Goal: Task Accomplishment & Management: Complete application form

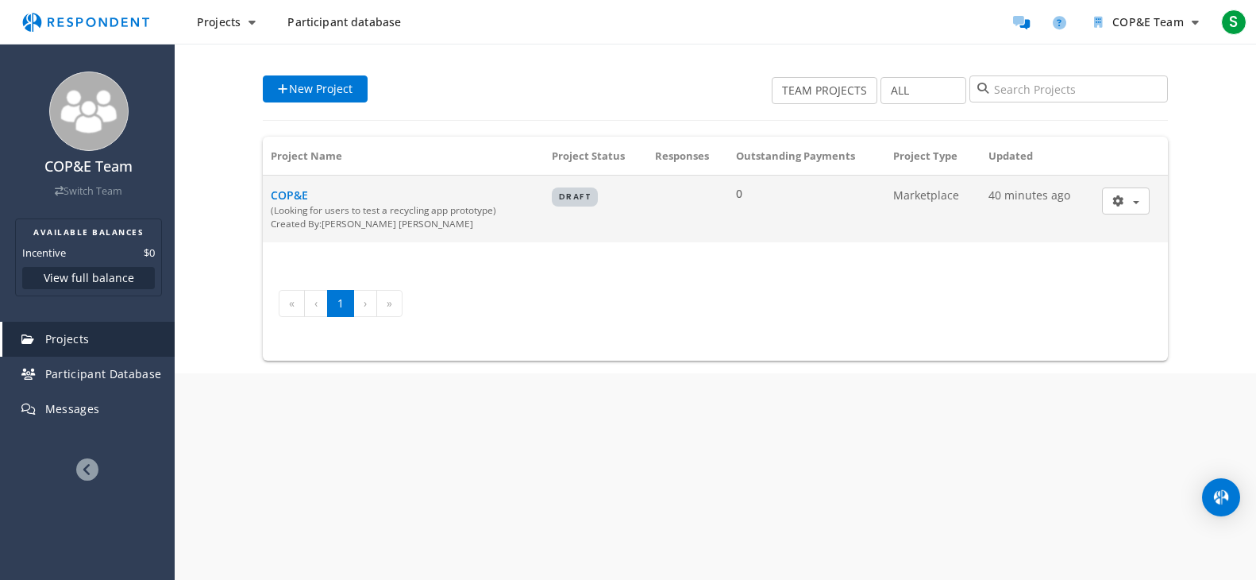
click at [448, 209] on div "(Looking for users to test a recycling app prototype)" at bounding box center [403, 209] width 265 height 13
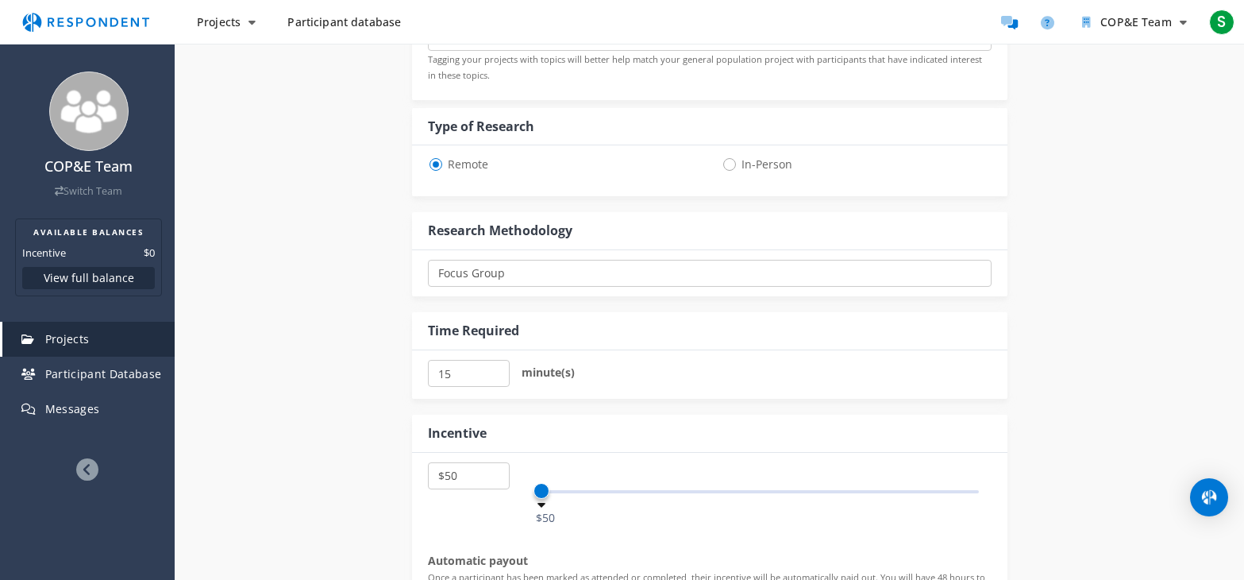
scroll to position [794, 0]
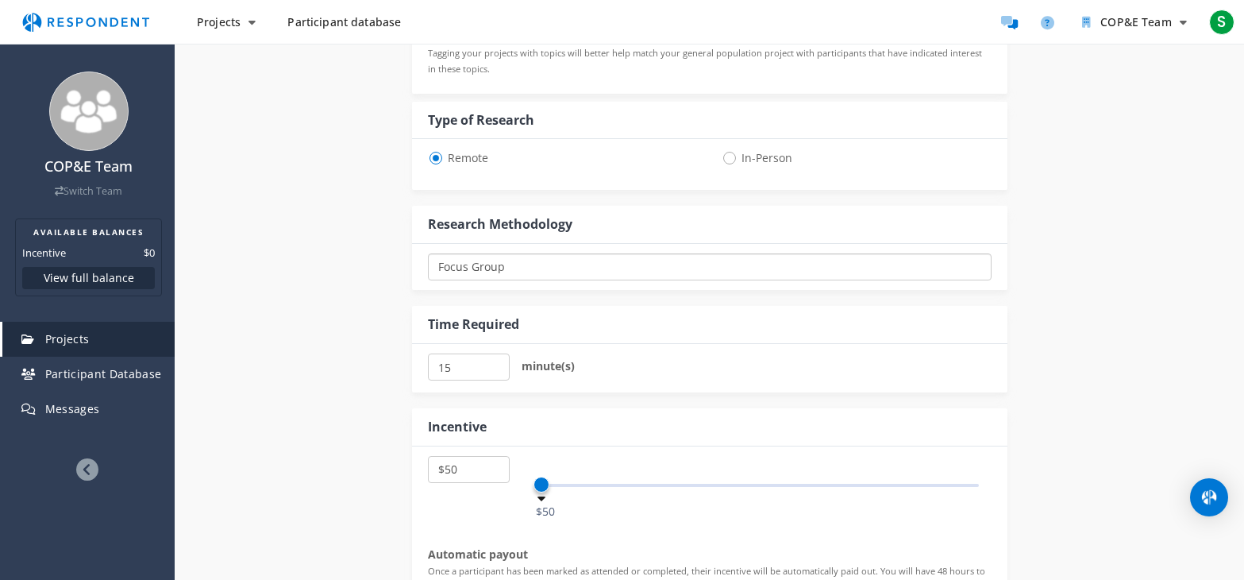
click at [703, 269] on select "One-on-One Focus Group Unmoderated Study Survey Diary Study" at bounding box center [710, 266] width 564 height 27
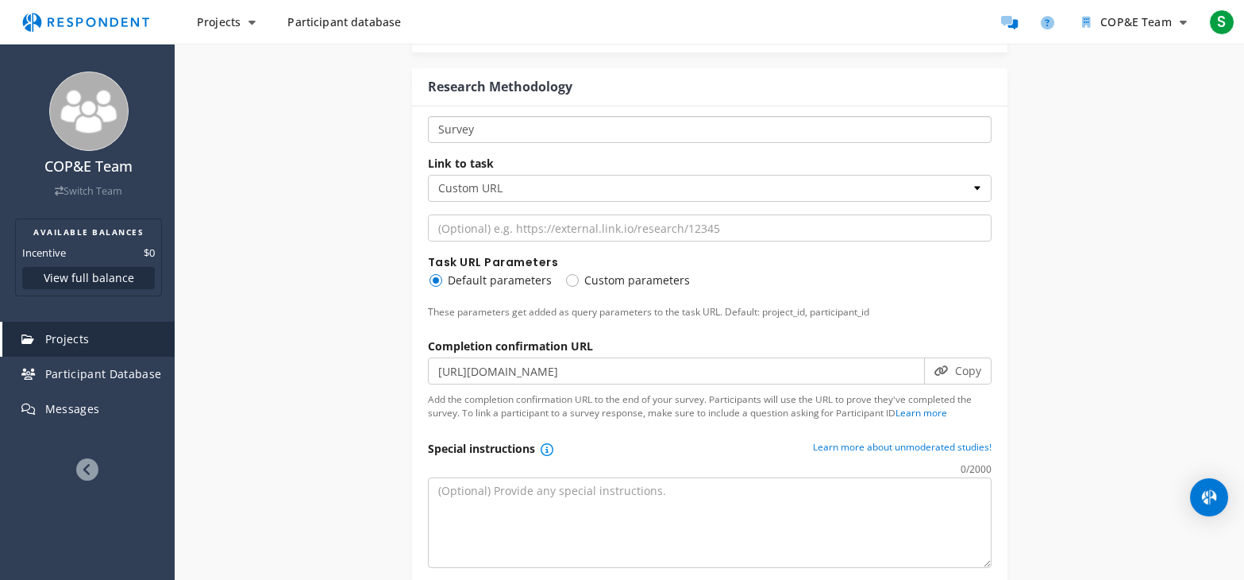
scroll to position [953, 0]
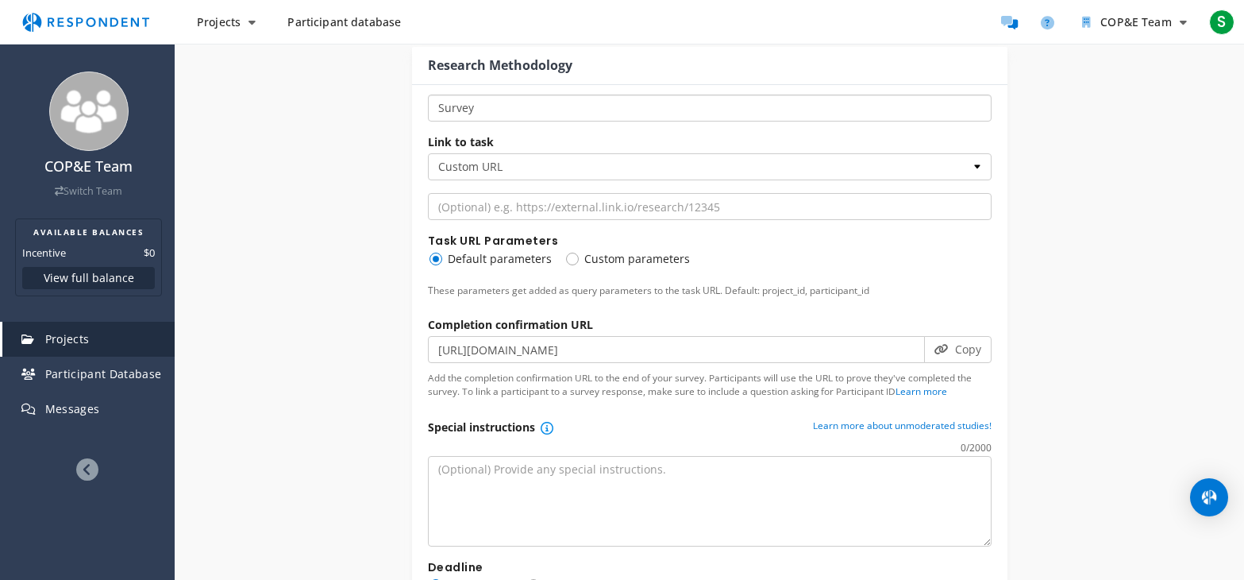
click at [543, 96] on select "One-on-One Focus Group Unmoderated Study Survey Diary Study" at bounding box center [710, 107] width 564 height 27
click at [428, 94] on select "One-on-One Focus Group Unmoderated Study Survey Diary Study" at bounding box center [710, 107] width 564 height 27
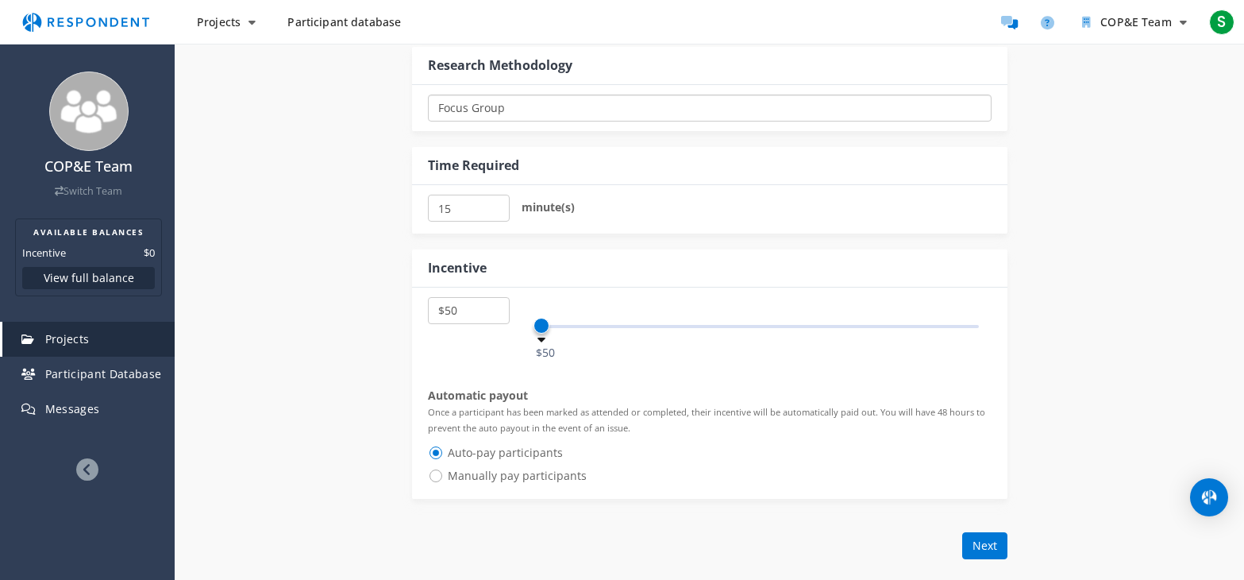
click at [540, 107] on select "One-on-One Focus Group Unmoderated Study Survey Diary Study" at bounding box center [710, 107] width 564 height 27
select select "number:9"
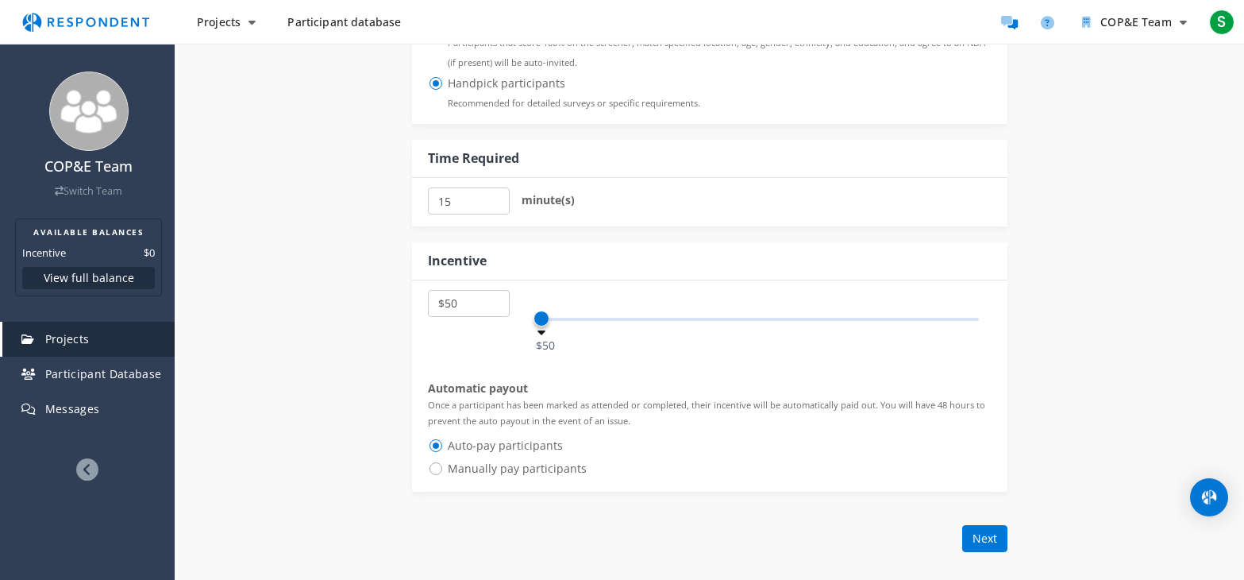
scroll to position [1747, 0]
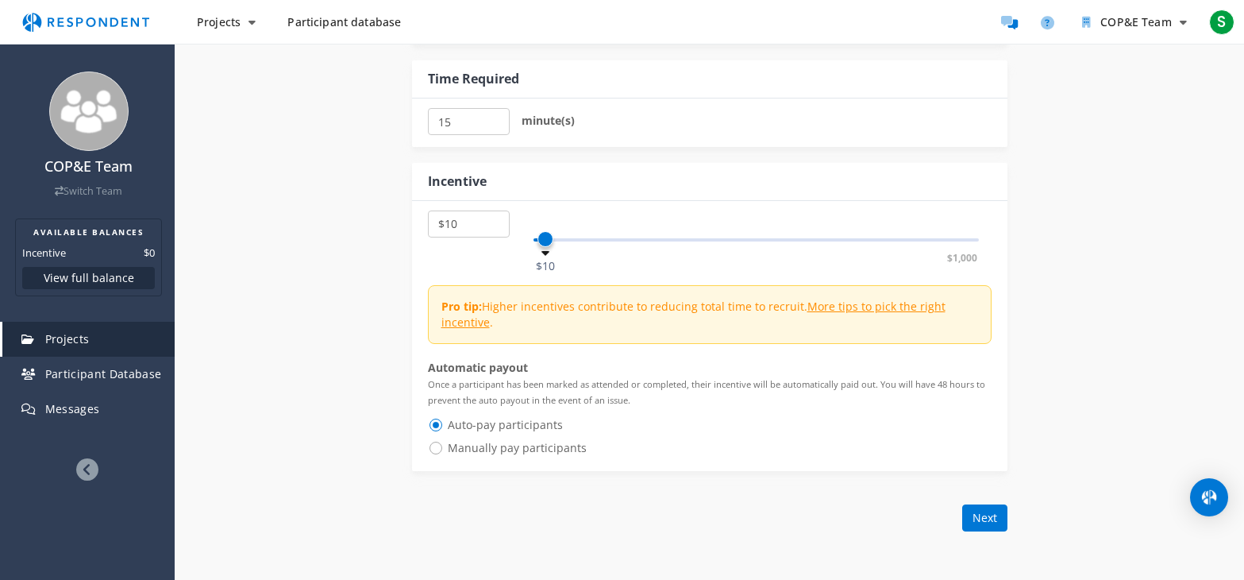
select select "number:15"
drag, startPoint x: 538, startPoint y: 240, endPoint x: 550, endPoint y: 251, distance: 16.3
click at [550, 247] on span at bounding box center [549, 239] width 16 height 16
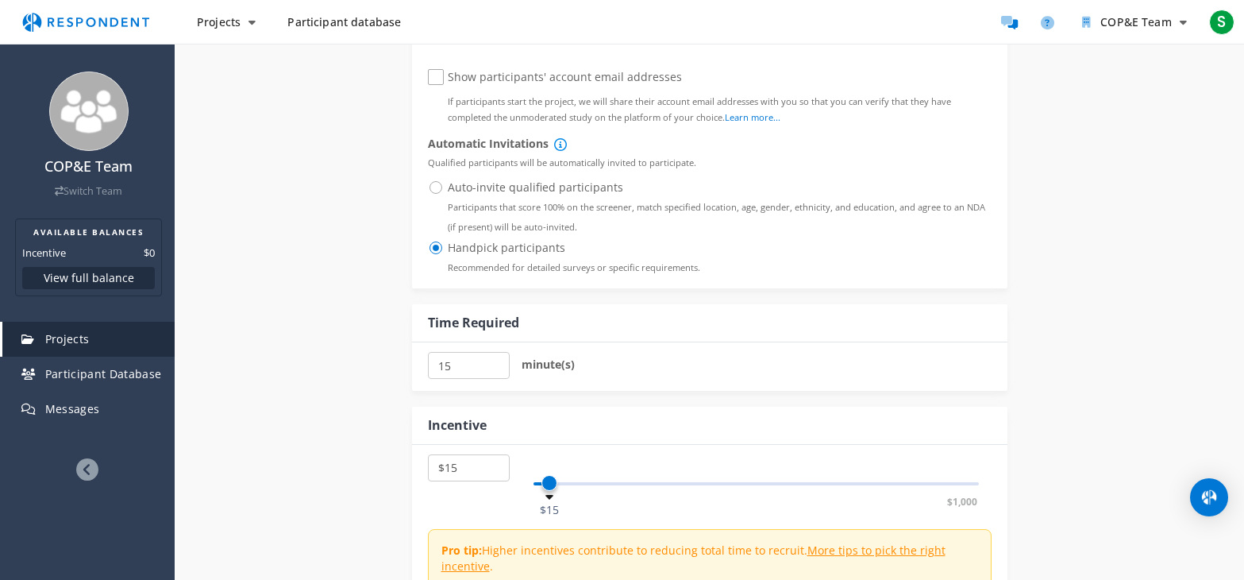
scroll to position [1350, 0]
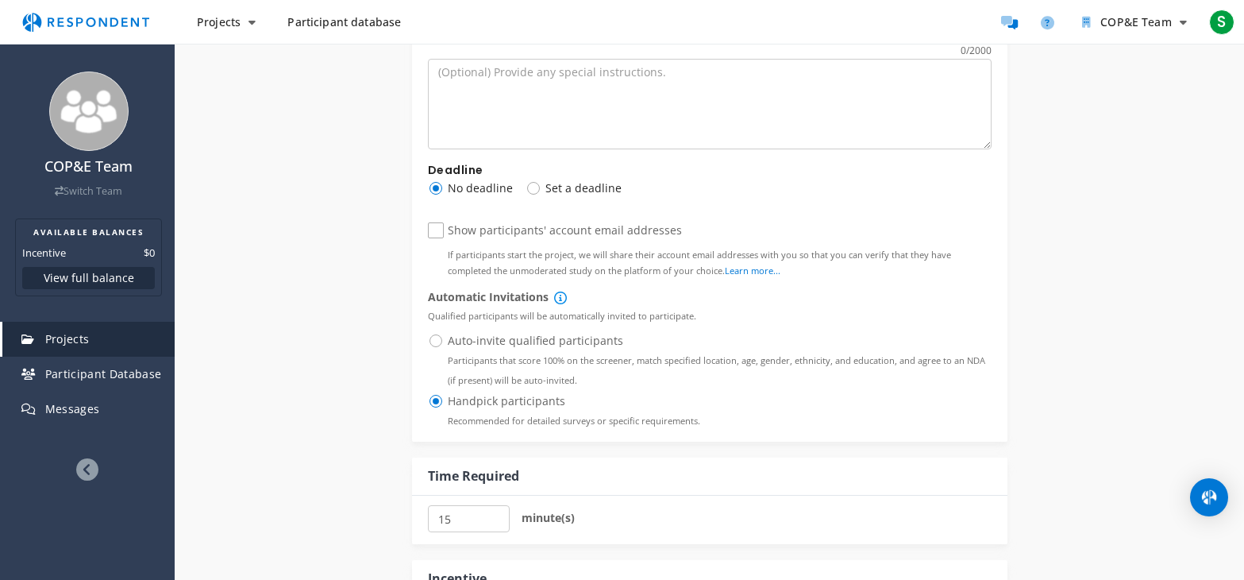
click at [435, 339] on span "Auto-invite qualified participants Participants that score 100% on the screener…" at bounding box center [710, 340] width 564 height 19
click at [435, 339] on input "Auto-invite qualified participants Participants that score 100% on the screener…" at bounding box center [433, 339] width 10 height 10
radio input "true"
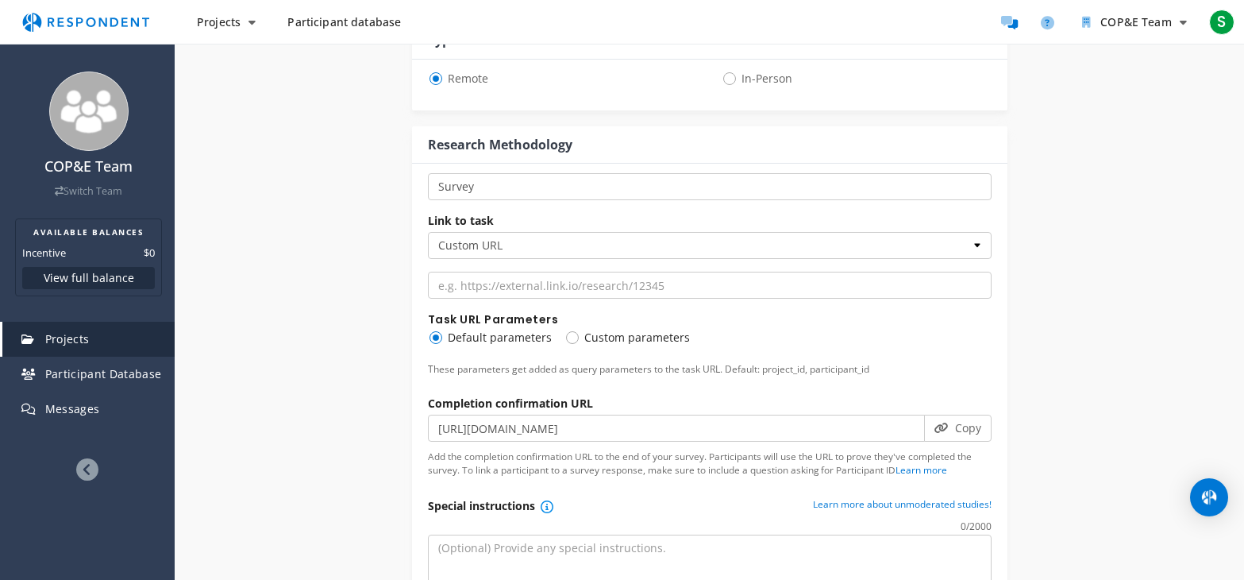
scroll to position [995, 0]
click at [744, 241] on select "Custom URL SurveyMonkey" at bounding box center [710, 246] width 564 height 27
click at [428, 233] on select "Custom URL SurveyMonkey" at bounding box center [710, 246] width 564 height 27
click at [631, 245] on select "Custom URL SurveyMonkey" at bounding box center [710, 246] width 564 height 27
select select "string:surveymonkey"
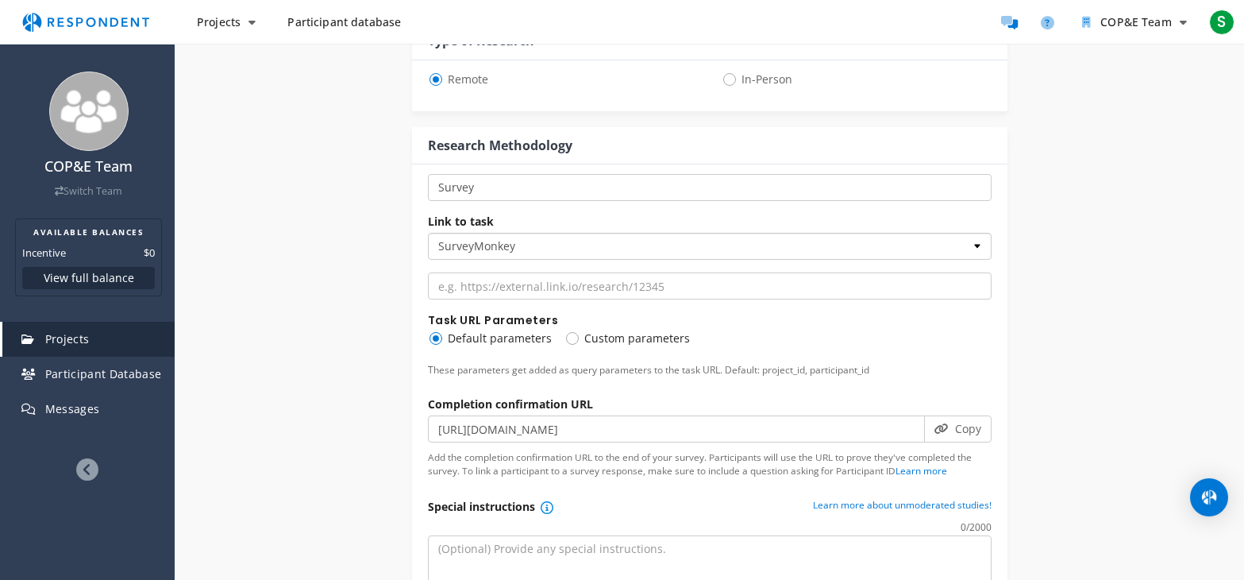
click at [428, 233] on select "Custom URL SurveyMonkey" at bounding box center [710, 246] width 564 height 27
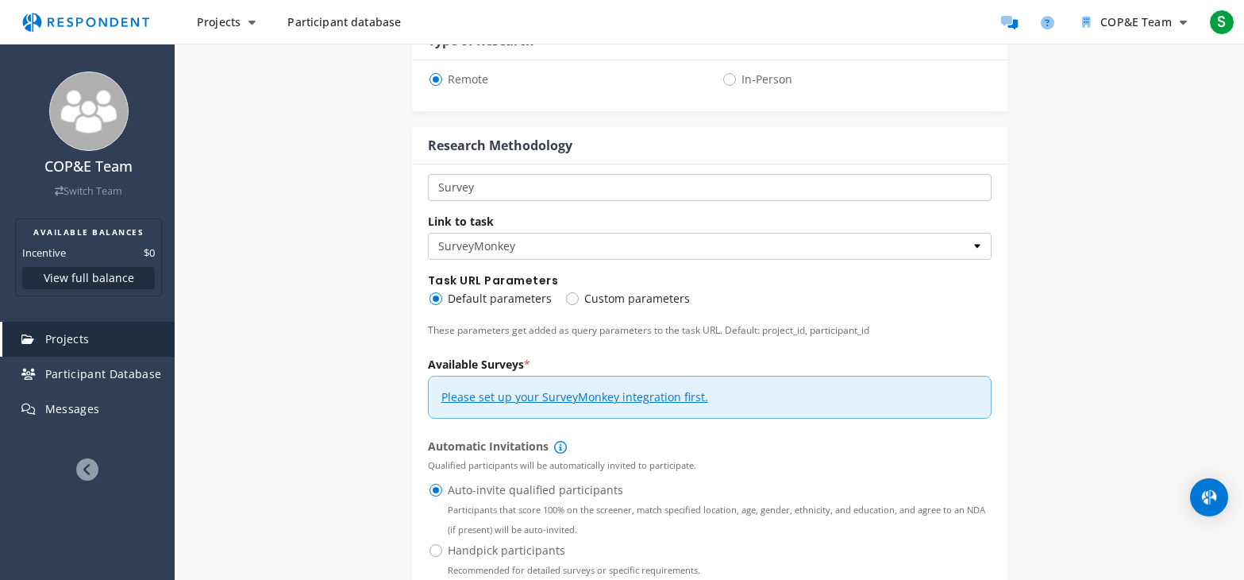
click at [572, 299] on span "Custom parameters" at bounding box center [627, 298] width 125 height 19
click at [572, 299] on input "Custom parameters" at bounding box center [570, 297] width 10 height 10
radio input "true"
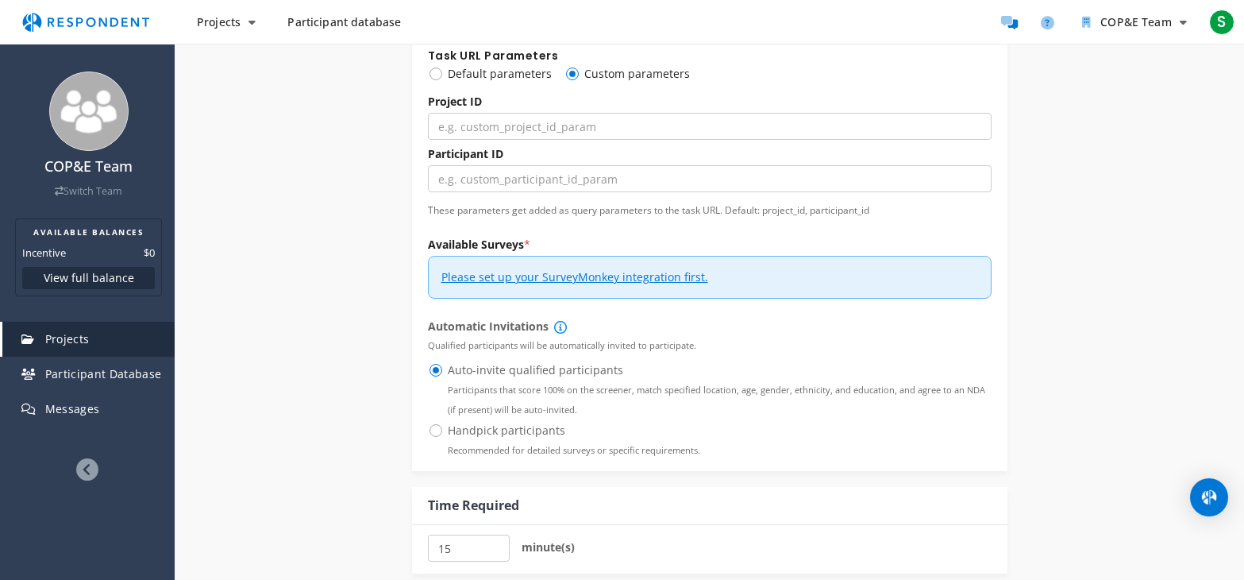
scroll to position [1233, 0]
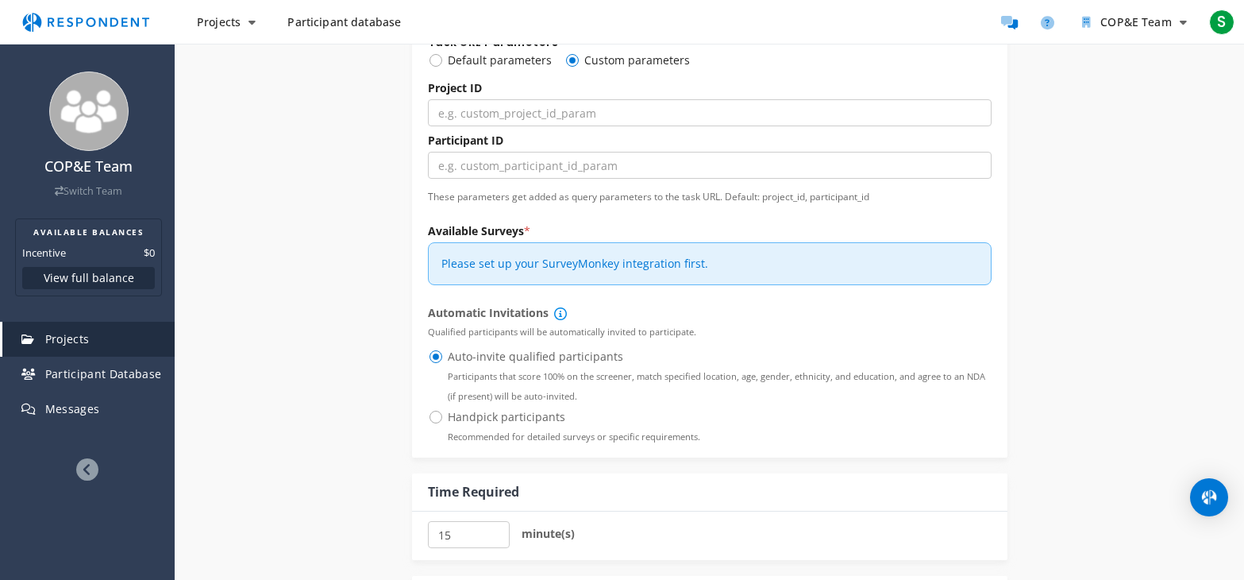
click at [625, 264] on link "Please set up your SurveyMonkey integration first." at bounding box center [574, 263] width 267 height 15
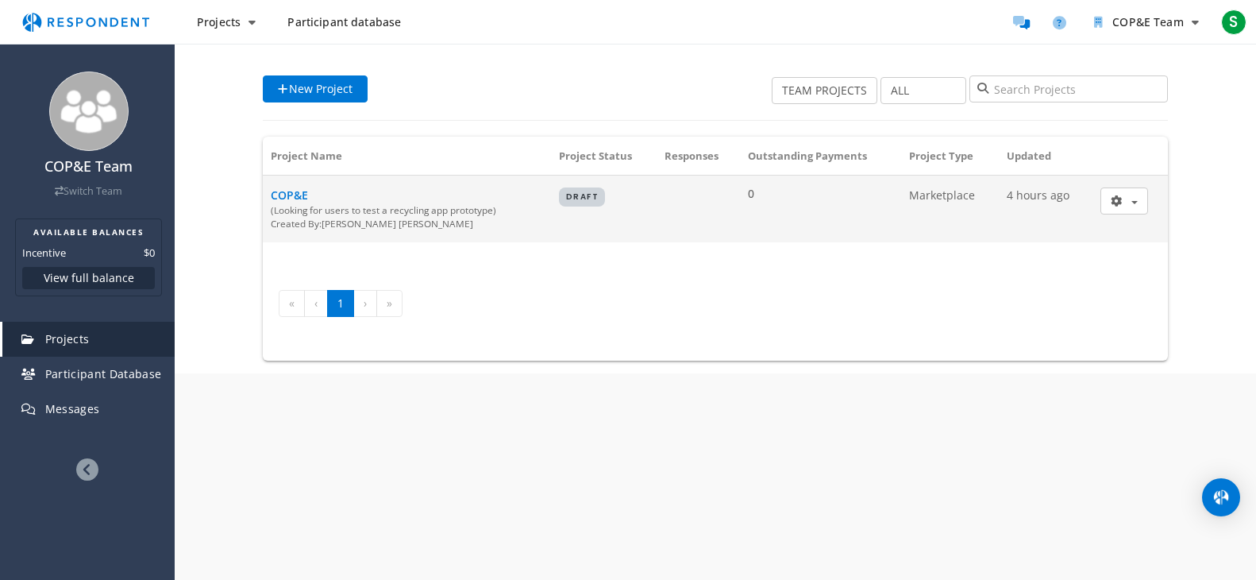
click at [401, 229] on div "Created By: [PERSON_NAME]" at bounding box center [407, 223] width 272 height 13
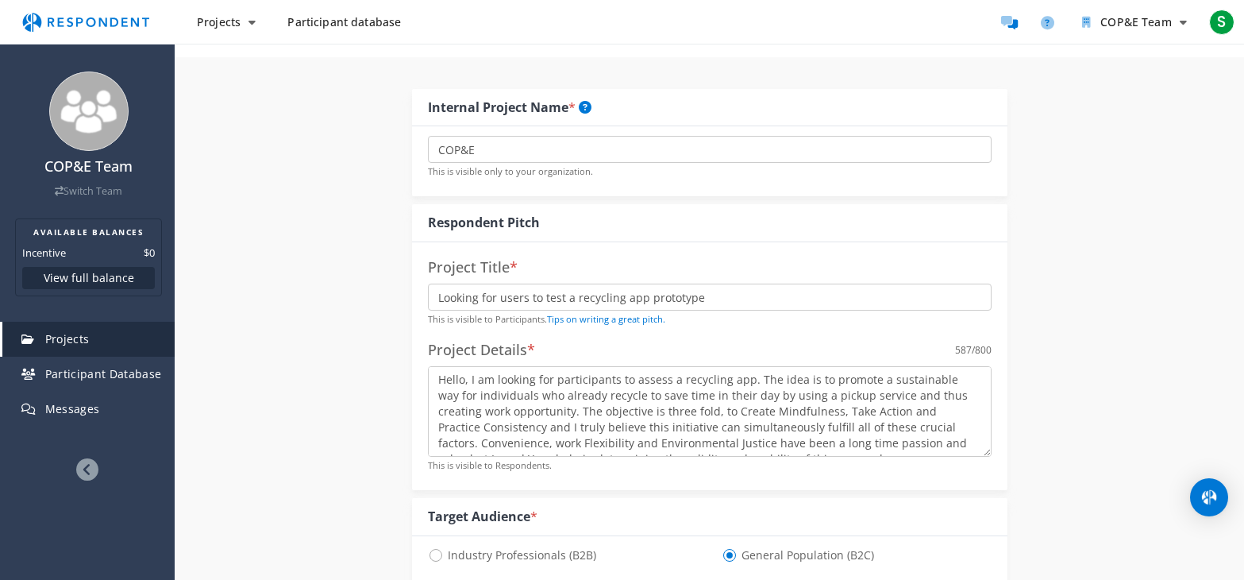
scroll to position [159, 0]
click at [719, 303] on input "Looking for users to test a recycling app prototype" at bounding box center [710, 296] width 564 height 27
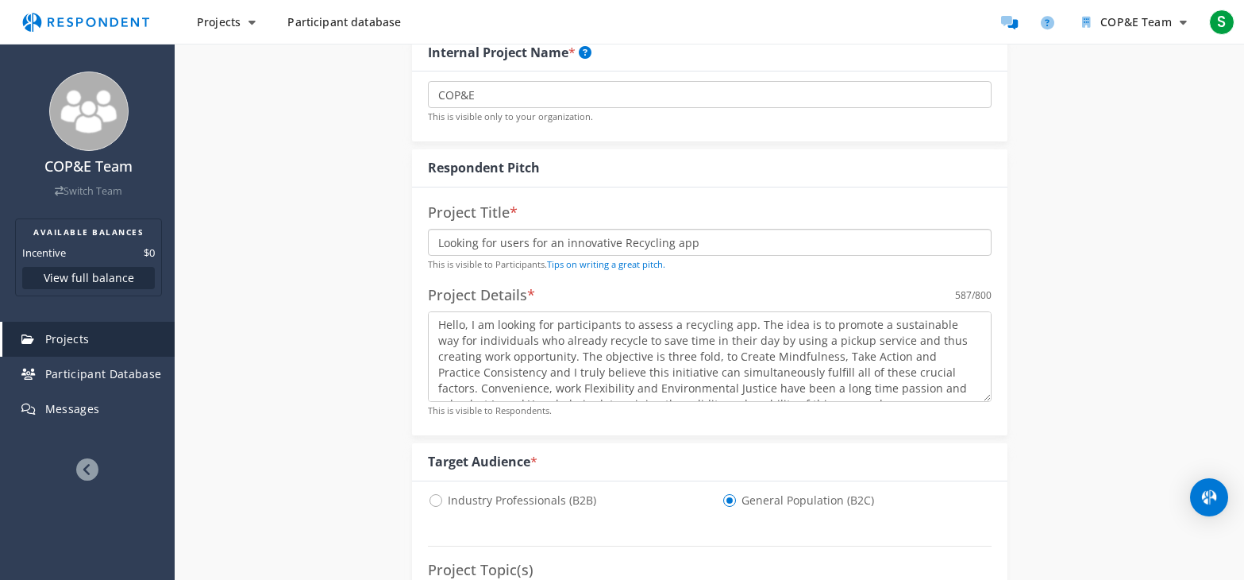
scroll to position [238, 0]
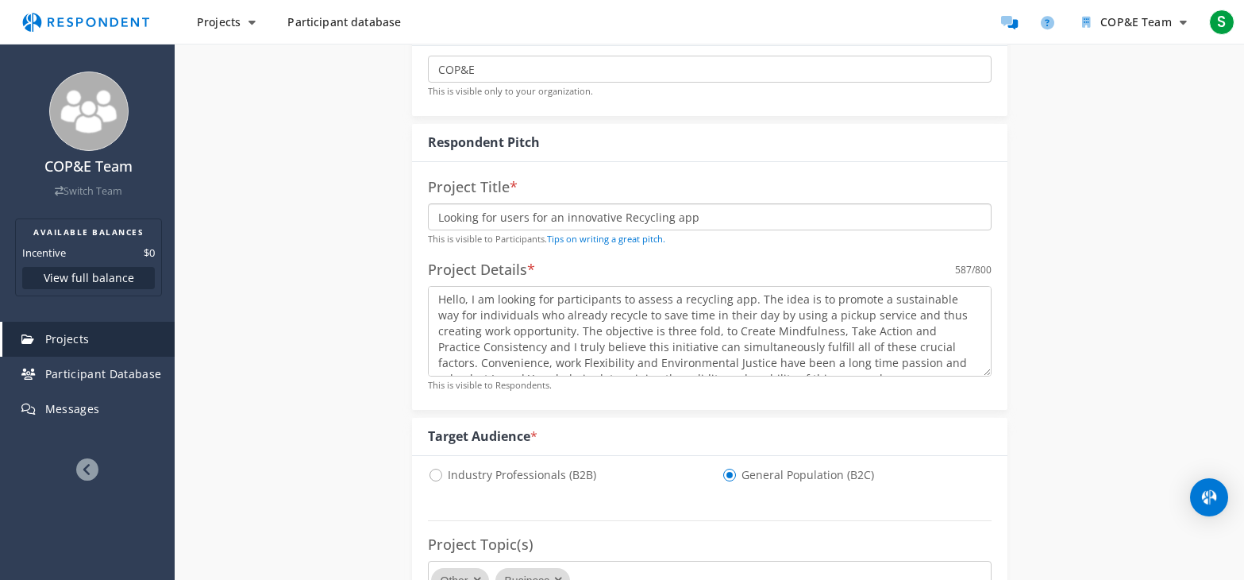
type input "Looking for users for an innovative Recycling app"
click at [679, 303] on textarea "Hello, I am looking for participants to assess a recycling app. The idea is to …" at bounding box center [710, 331] width 564 height 91
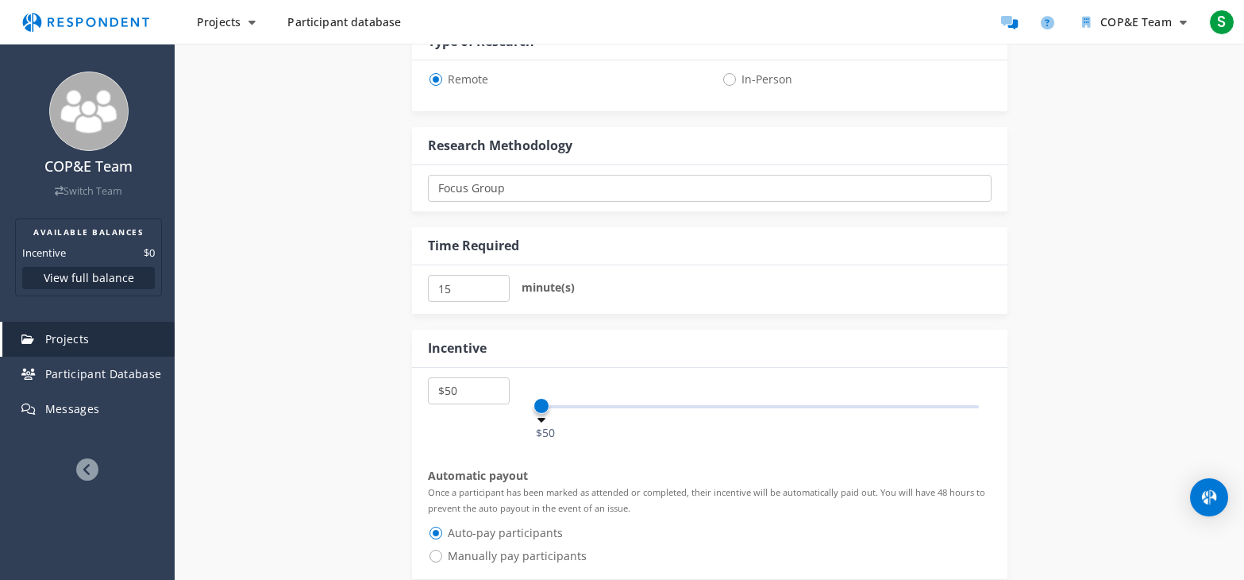
scroll to position [873, 0]
type textarea "Hello, I am looking for participants for a recycling app. The idea is to promot…"
click at [676, 189] on select "One-on-One Focus Group Unmoderated Study Survey Diary Study" at bounding box center [710, 187] width 564 height 27
select select "number:9"
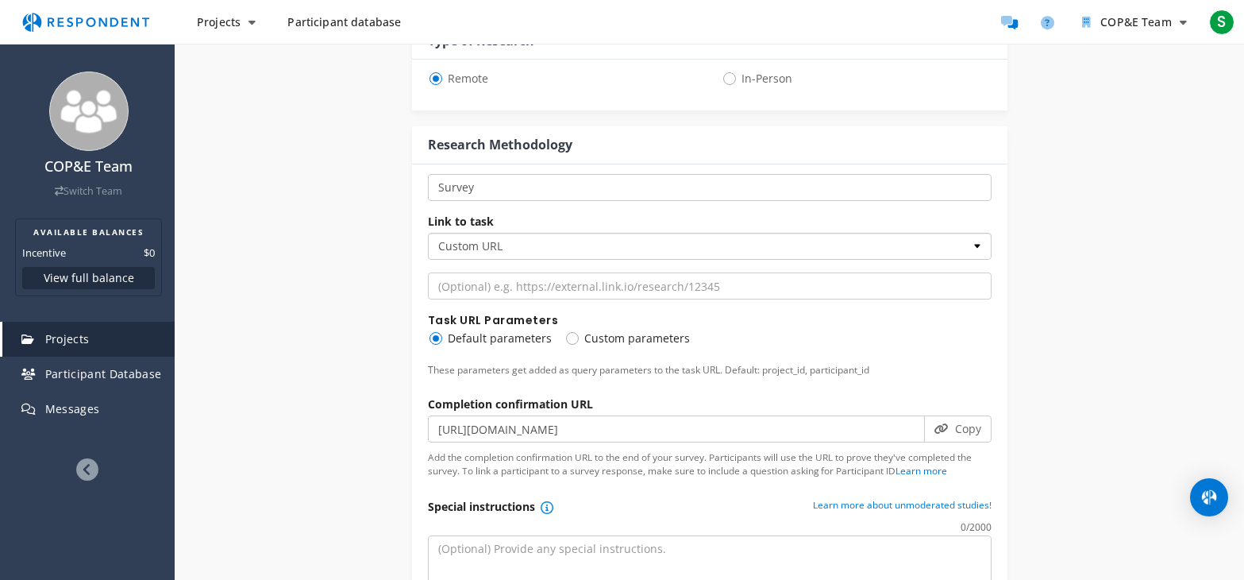
click at [787, 244] on select "Custom URL SurveyMonkey" at bounding box center [710, 246] width 564 height 27
select select "string:surveymonkey"
click at [428, 233] on select "Custom URL SurveyMonkey" at bounding box center [710, 246] width 564 height 27
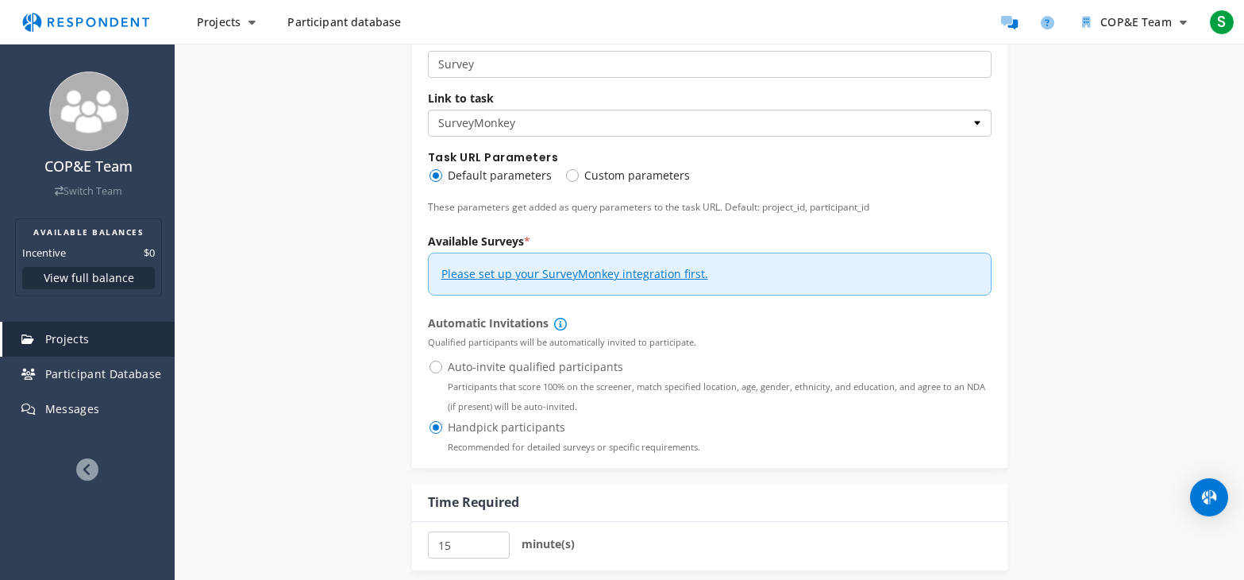
scroll to position [1032, 0]
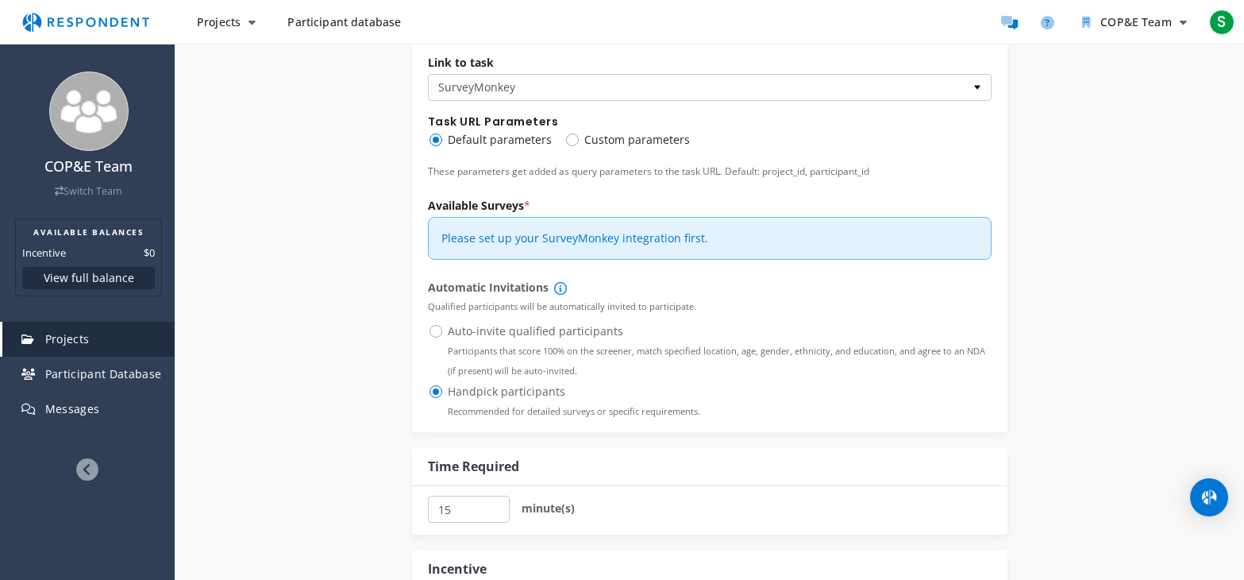
click at [617, 241] on link "Please set up your SurveyMonkey integration first." at bounding box center [574, 237] width 267 height 15
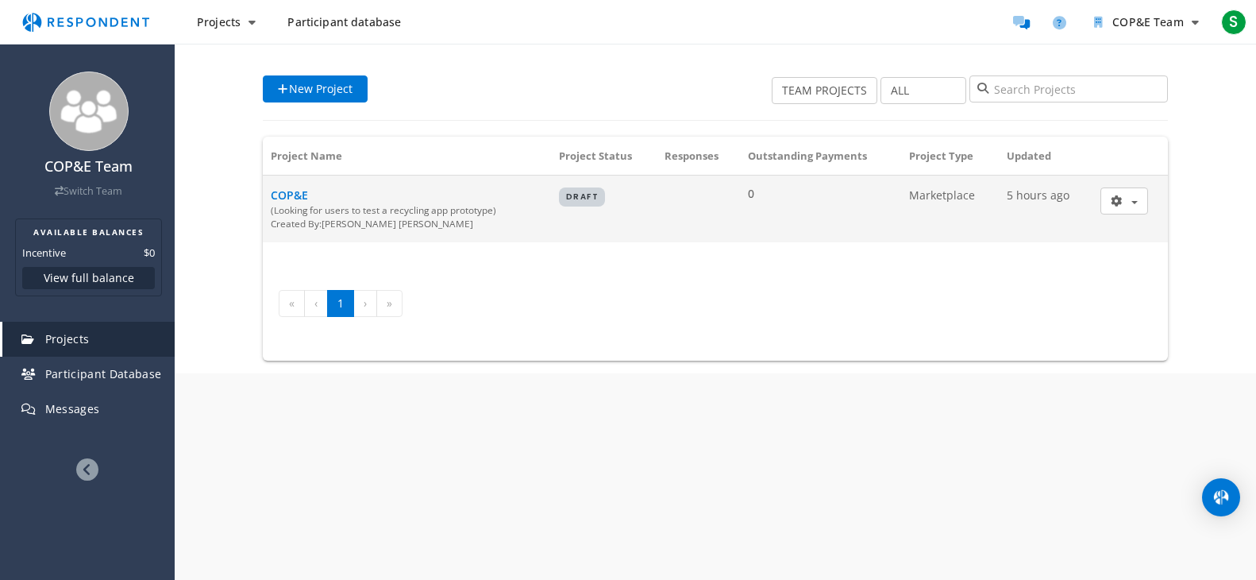
click at [452, 202] on td "COP&E (Looking for users to test a recycling app prototype) Created By: [PERSON…" at bounding box center [407, 208] width 288 height 67
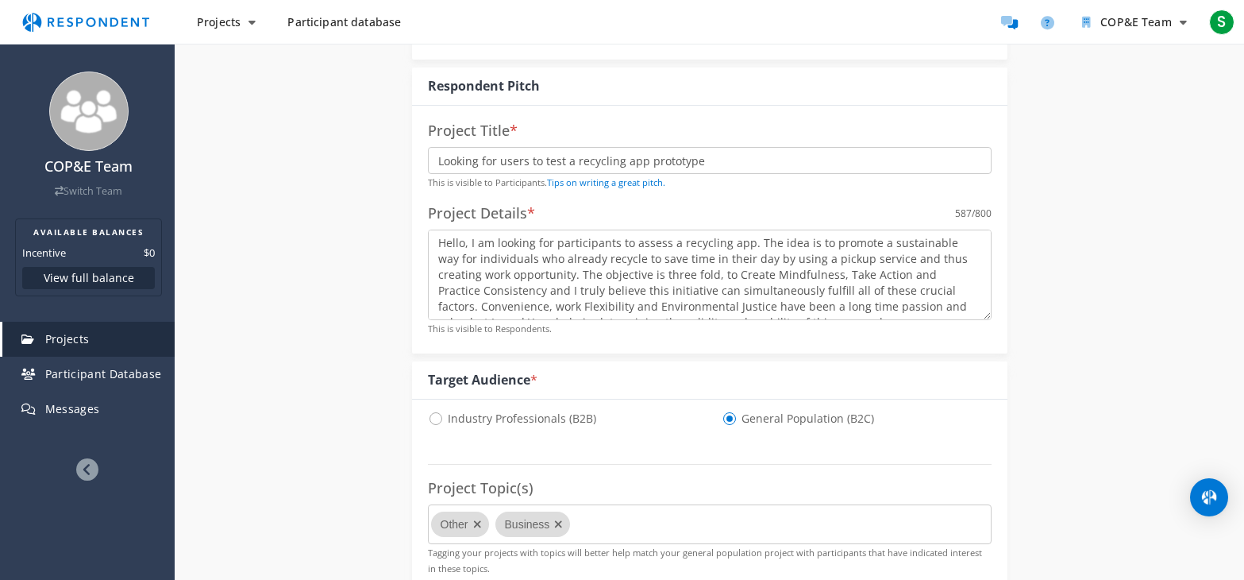
scroll to position [318, 0]
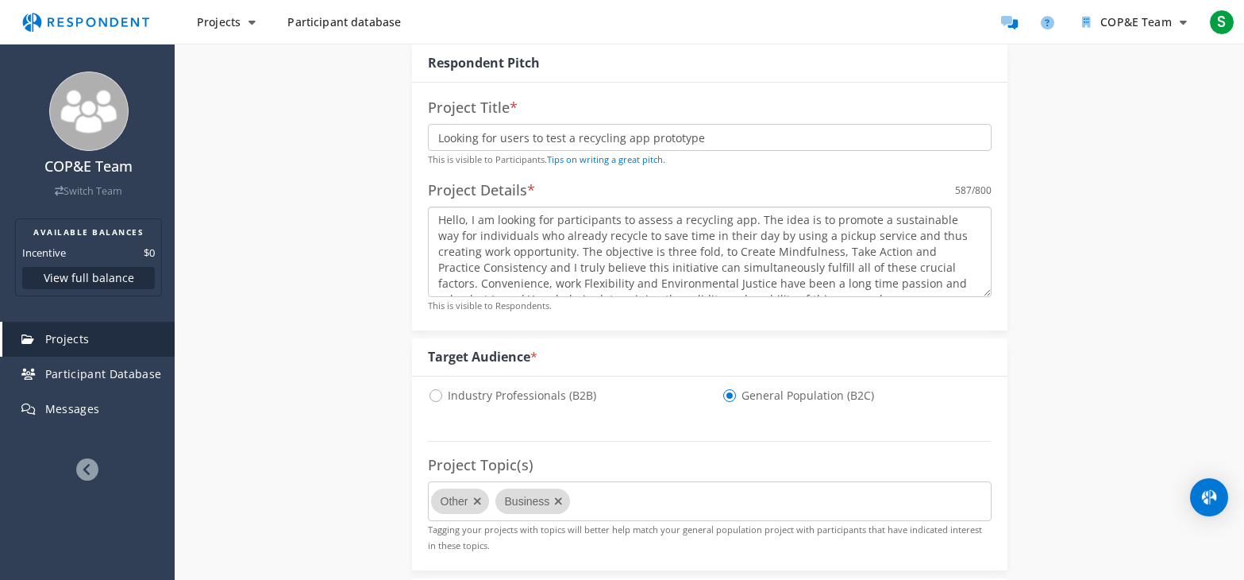
click at [744, 223] on textarea "Hello, I am looking for participants to assess a recycling app. The idea is to …" at bounding box center [710, 251] width 564 height 91
click at [675, 225] on textarea "Hello, I am looking for participants to assess a recycling app. The idea is to …" at bounding box center [710, 251] width 564 height 91
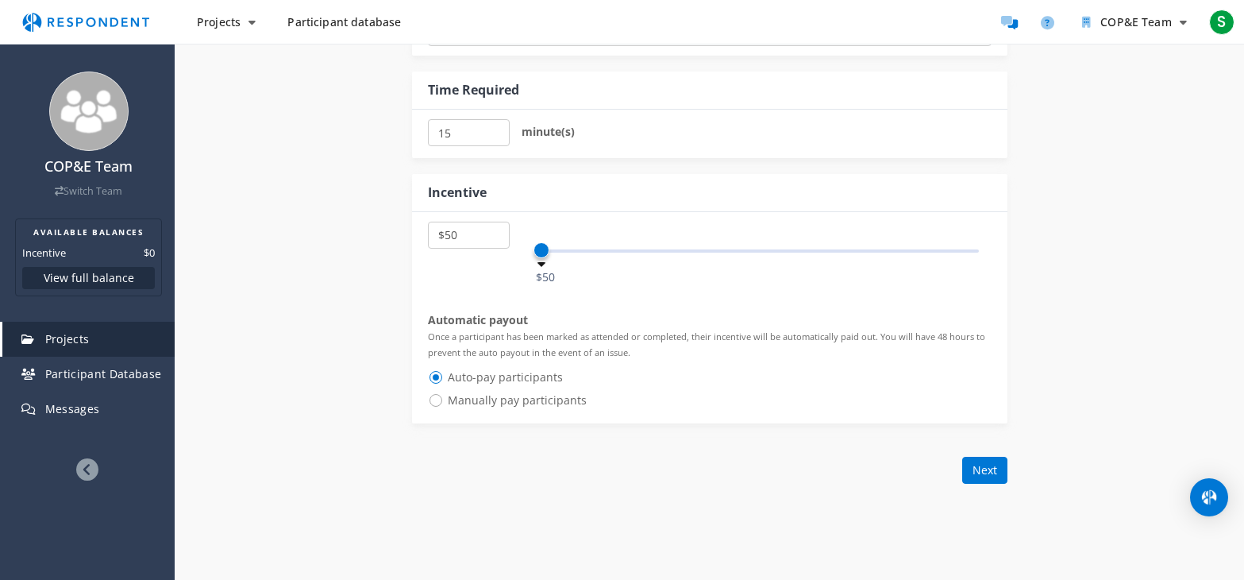
scroll to position [953, 0]
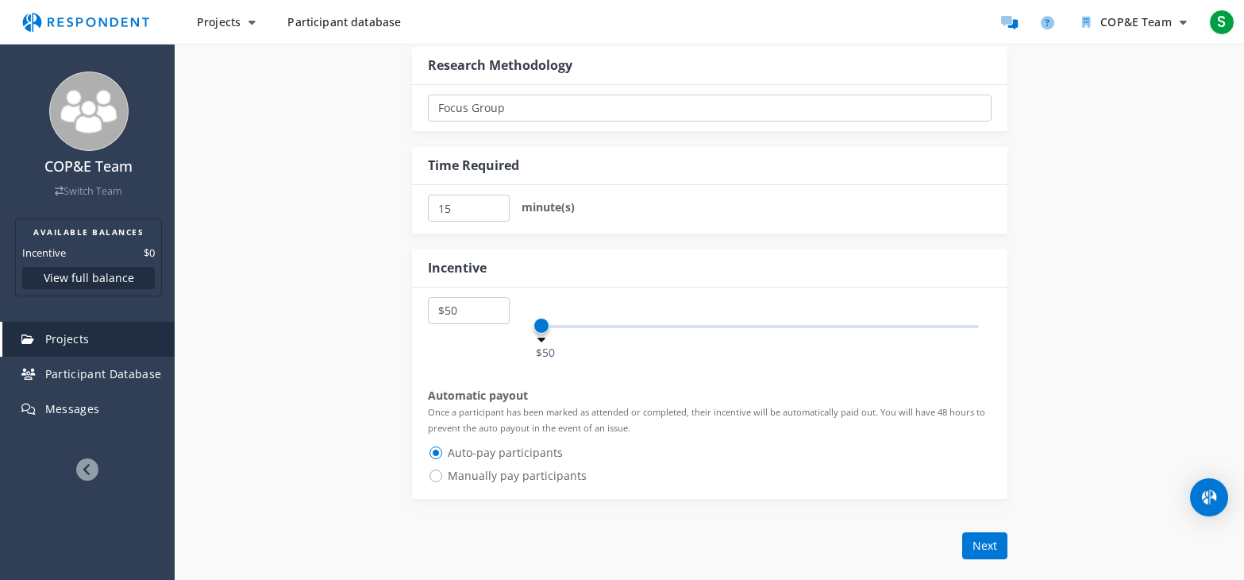
type textarea "Hello, I am looking for participants for a recycling app. The idea is to promot…"
click at [599, 108] on select "One-on-One Focus Group Unmoderated Study Survey Diary Study" at bounding box center [710, 107] width 564 height 27
select select "number:9"
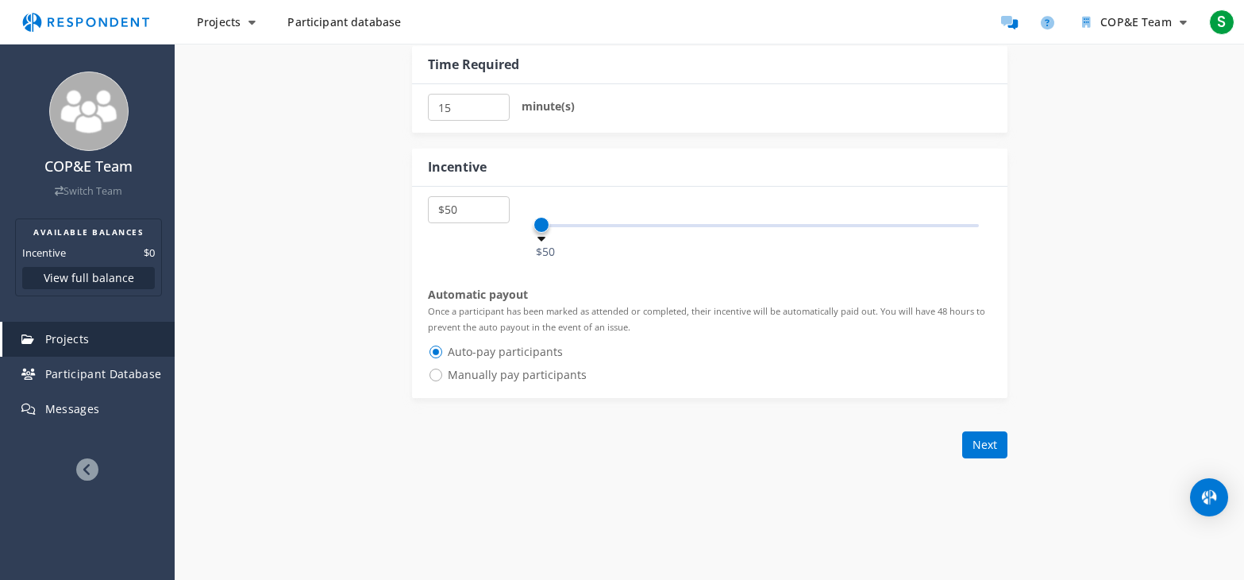
scroll to position [1724, 0]
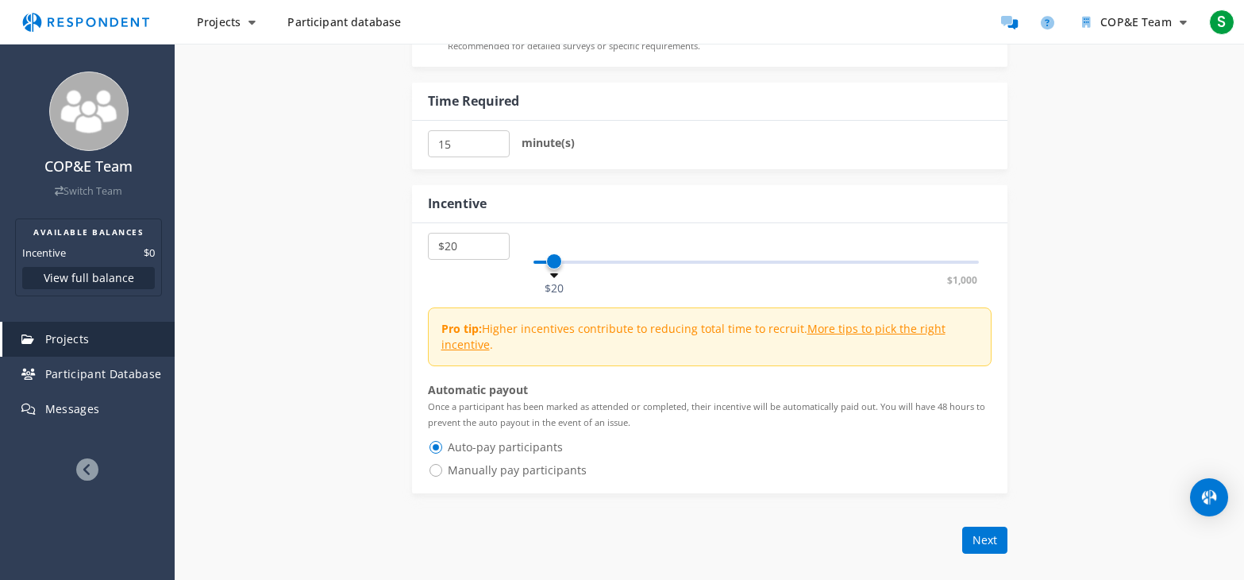
select select "number:15"
click at [551, 264] on span at bounding box center [549, 261] width 16 height 16
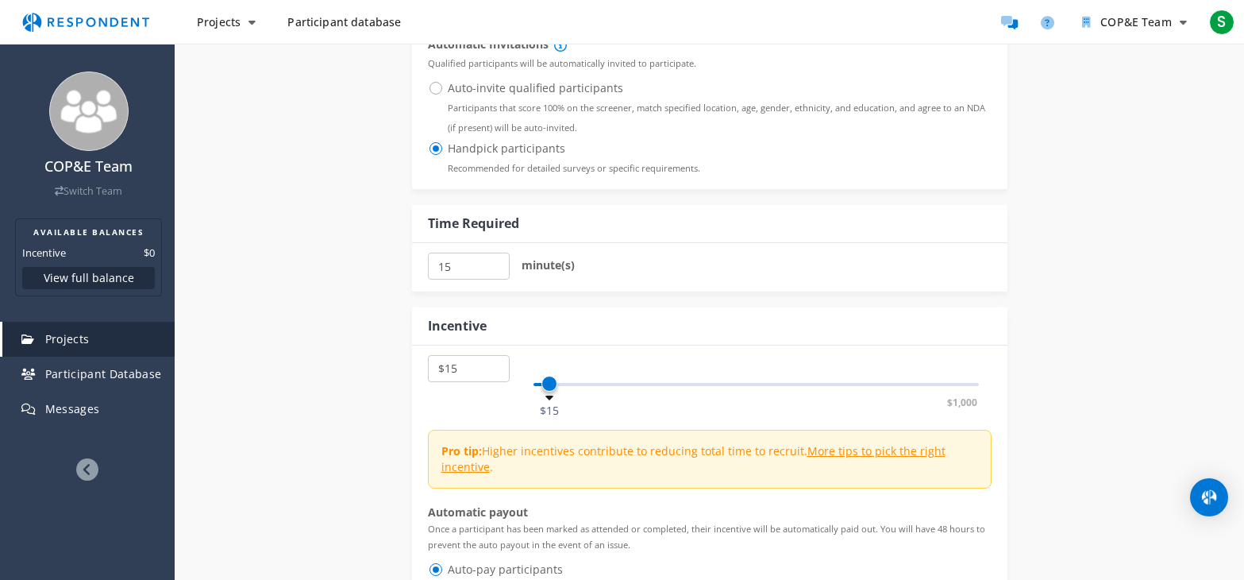
scroll to position [1407, 0]
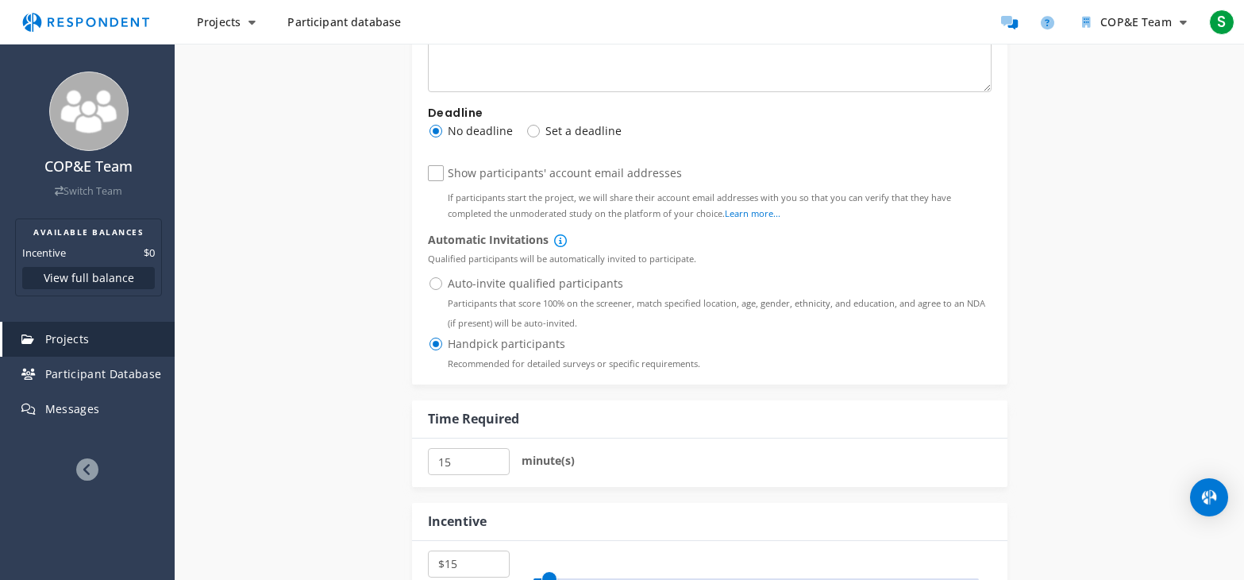
click at [435, 287] on span "Auto-invite qualified participants Participants that score 100% on the screener…" at bounding box center [710, 283] width 564 height 19
click at [435, 287] on input "Auto-invite qualified participants Participants that score 100% on the screener…" at bounding box center [433, 282] width 10 height 10
radio input "true"
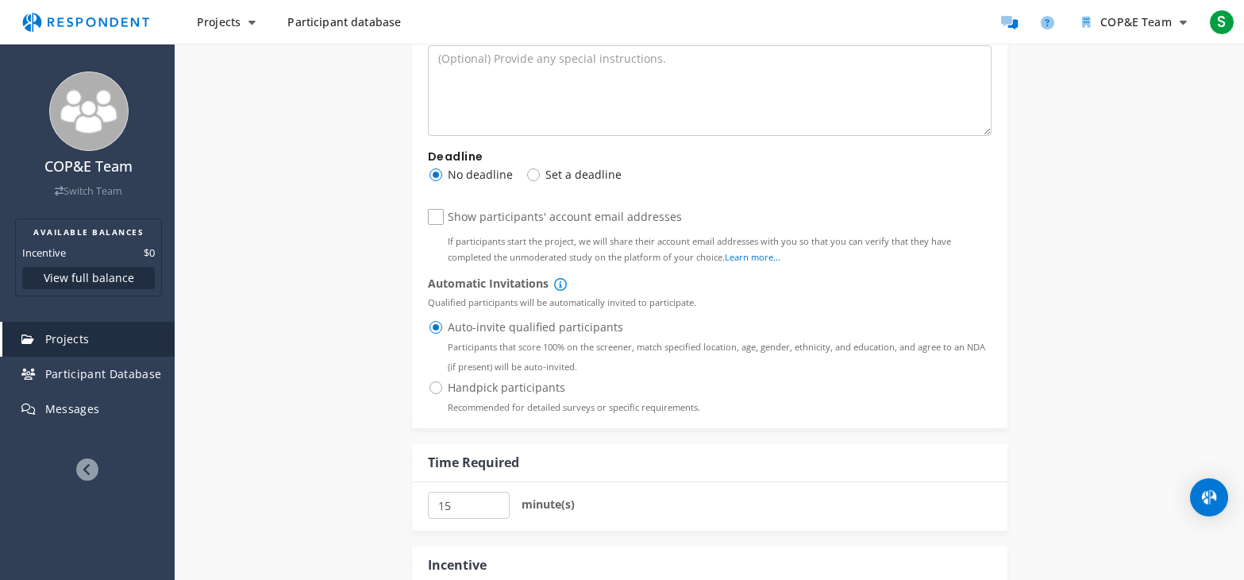
scroll to position [1449, 0]
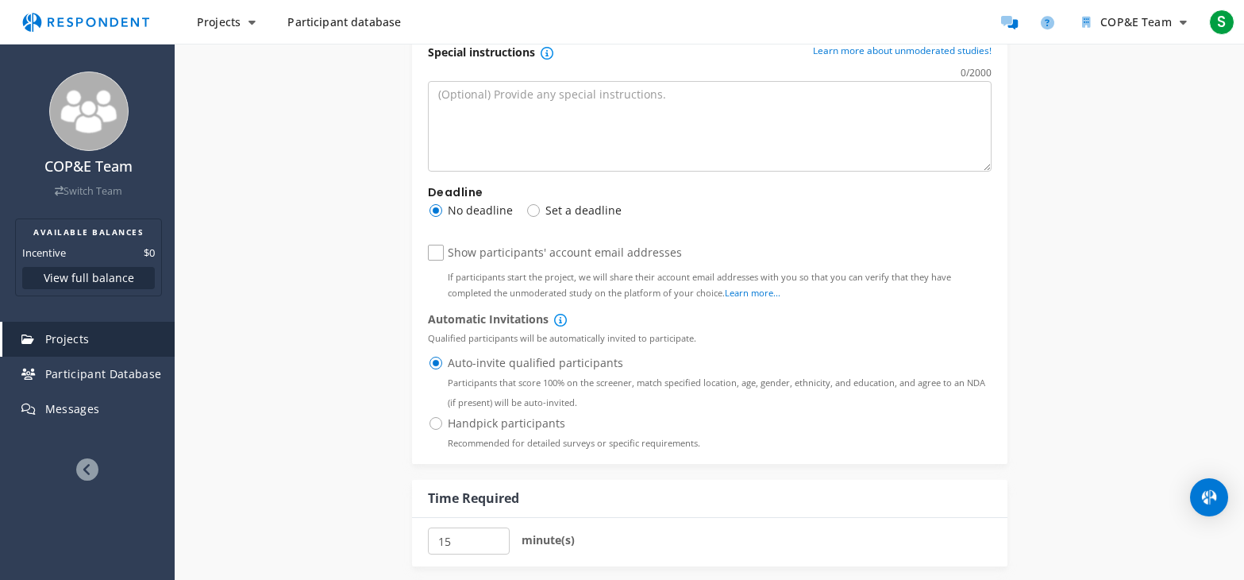
click at [526, 211] on span "Set a deadline" at bounding box center [574, 210] width 96 height 19
click at [526, 211] on input "Set a deadline" at bounding box center [531, 209] width 10 height 10
radio input "true"
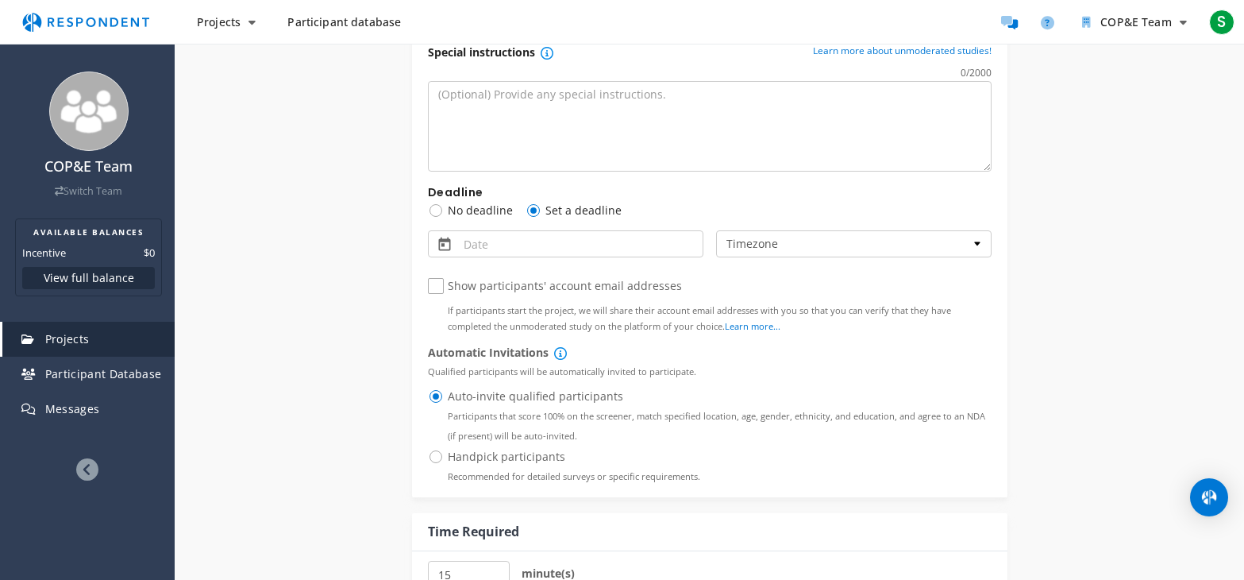
click at [534, 249] on input "Date" at bounding box center [511, 247] width 95 height 20
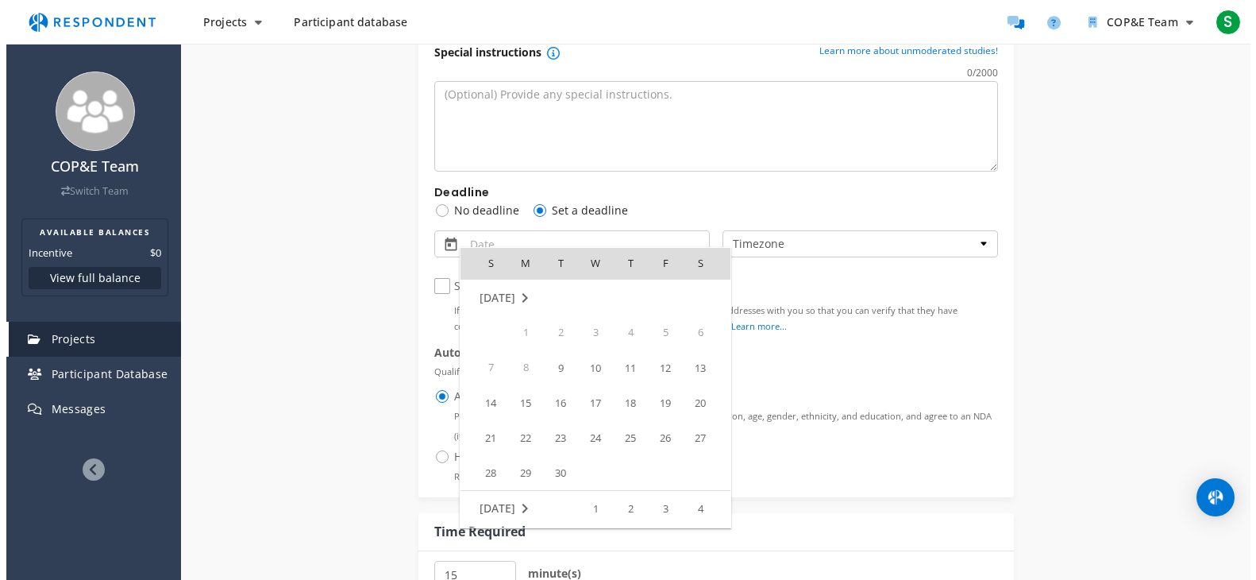
scroll to position [0, 0]
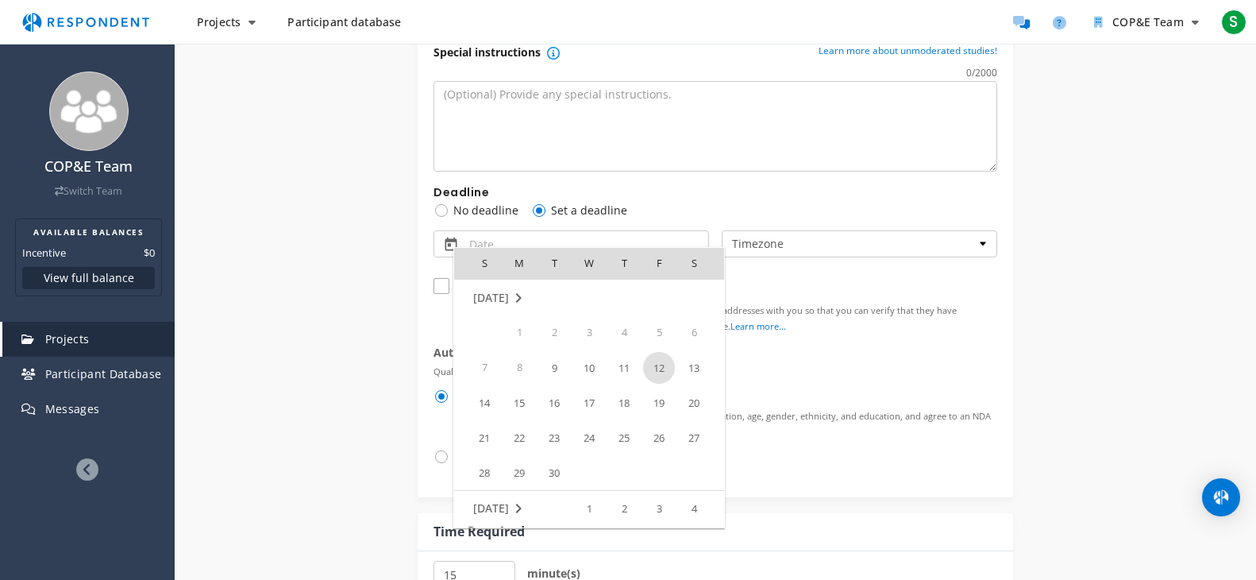
click at [656, 368] on span "12" at bounding box center [659, 368] width 32 height 32
type input "[DATE]"
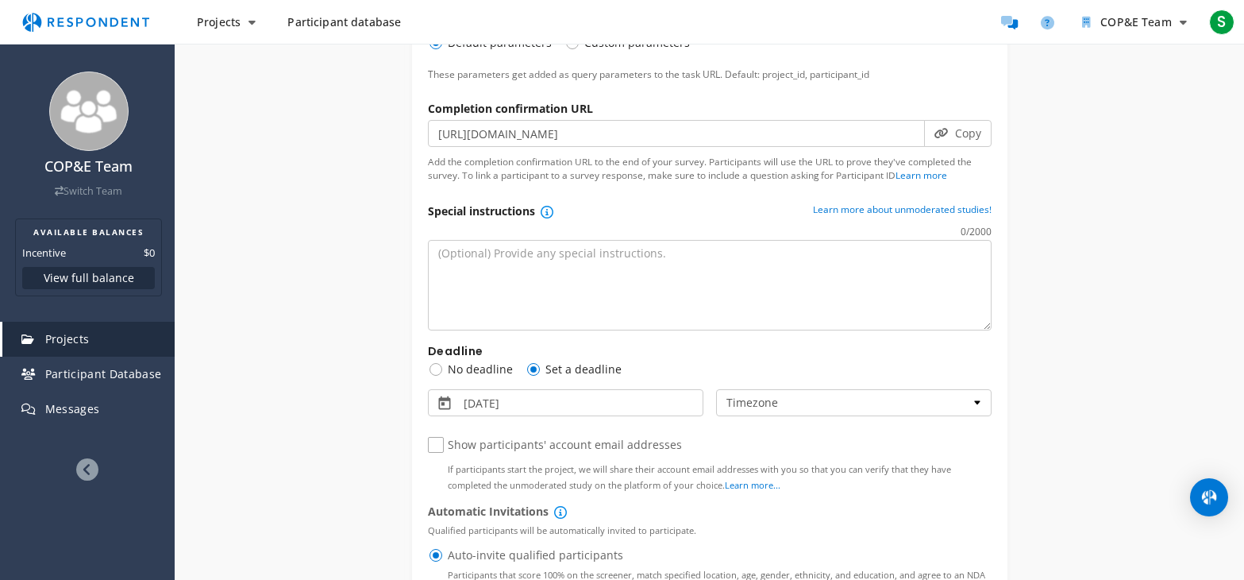
scroll to position [1211, 0]
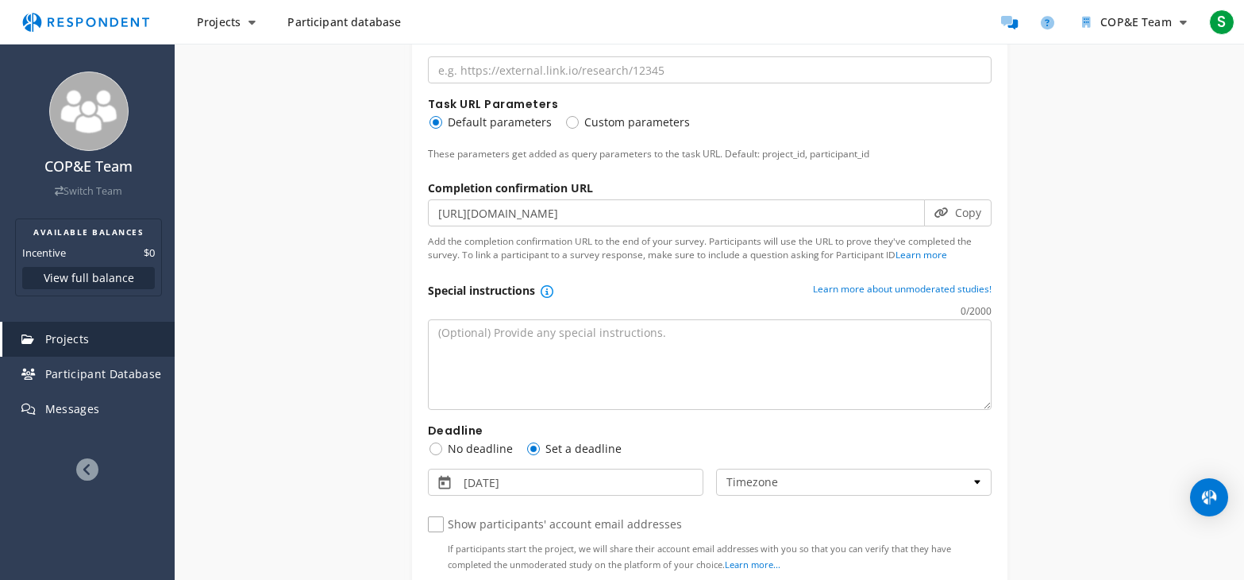
click at [568, 120] on span "Custom parameters" at bounding box center [627, 122] width 125 height 19
click at [568, 120] on input "Custom parameters" at bounding box center [570, 121] width 10 height 10
radio input "true"
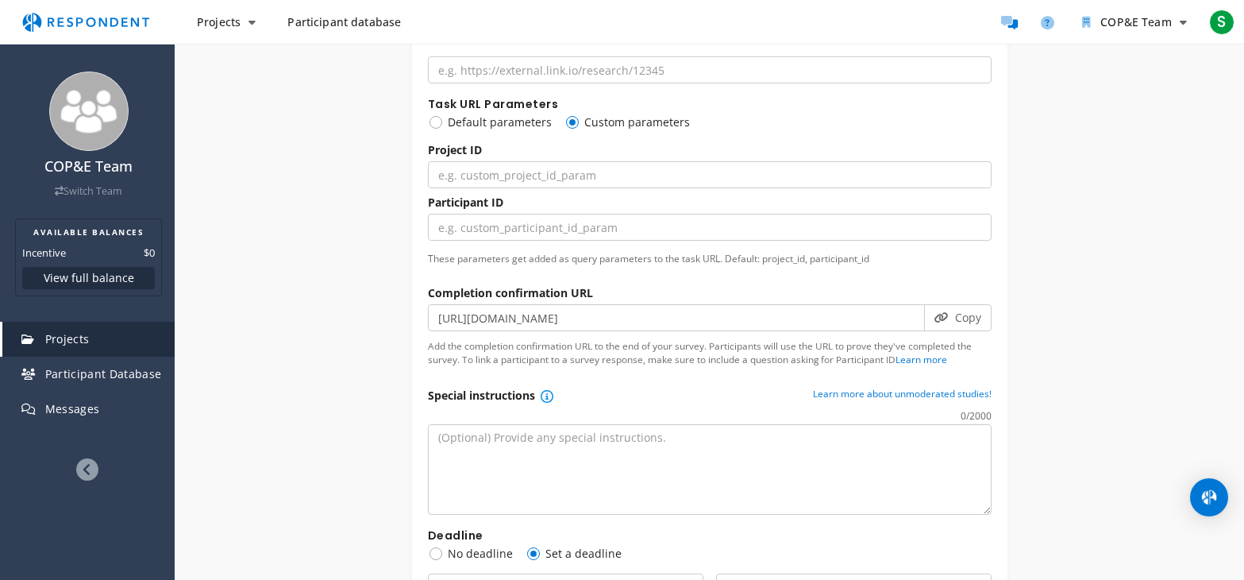
scroll to position [1131, 0]
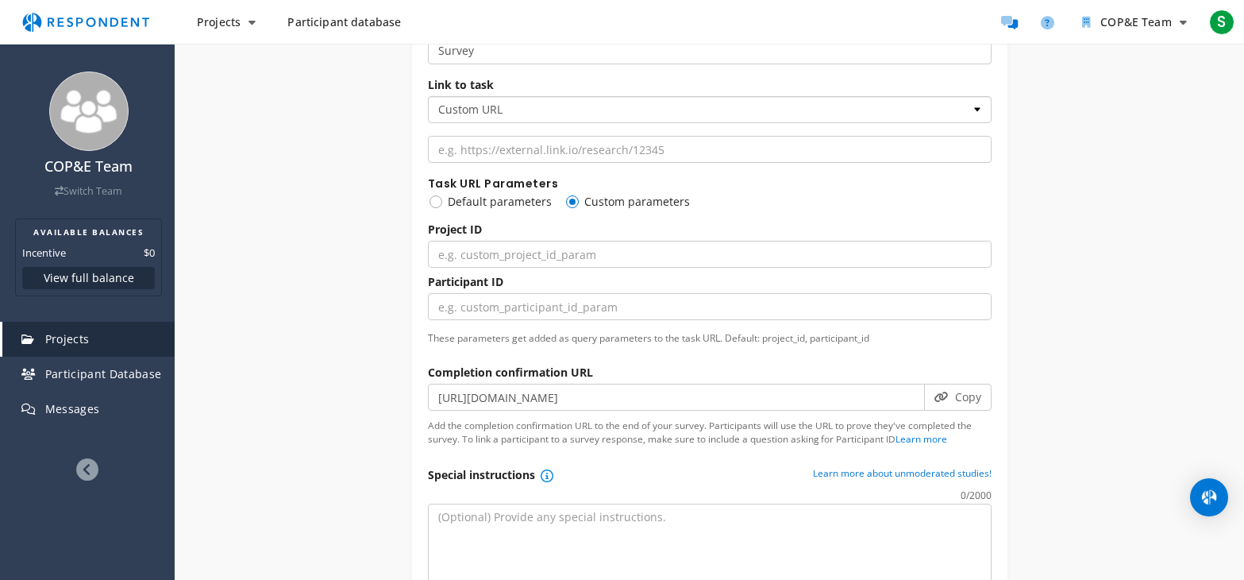
click at [782, 109] on select "Custom URL SurveyMonkey" at bounding box center [710, 109] width 564 height 27
select select "string:surveymonkey"
click at [428, 96] on select "Custom URL SurveyMonkey" at bounding box center [710, 109] width 564 height 27
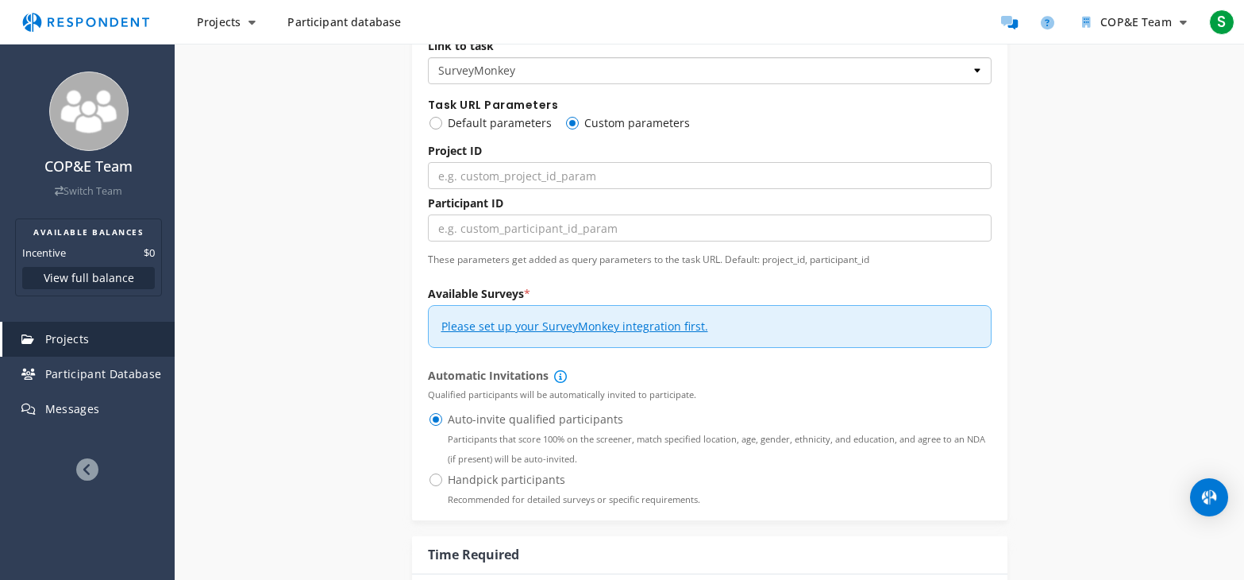
scroll to position [1052, 0]
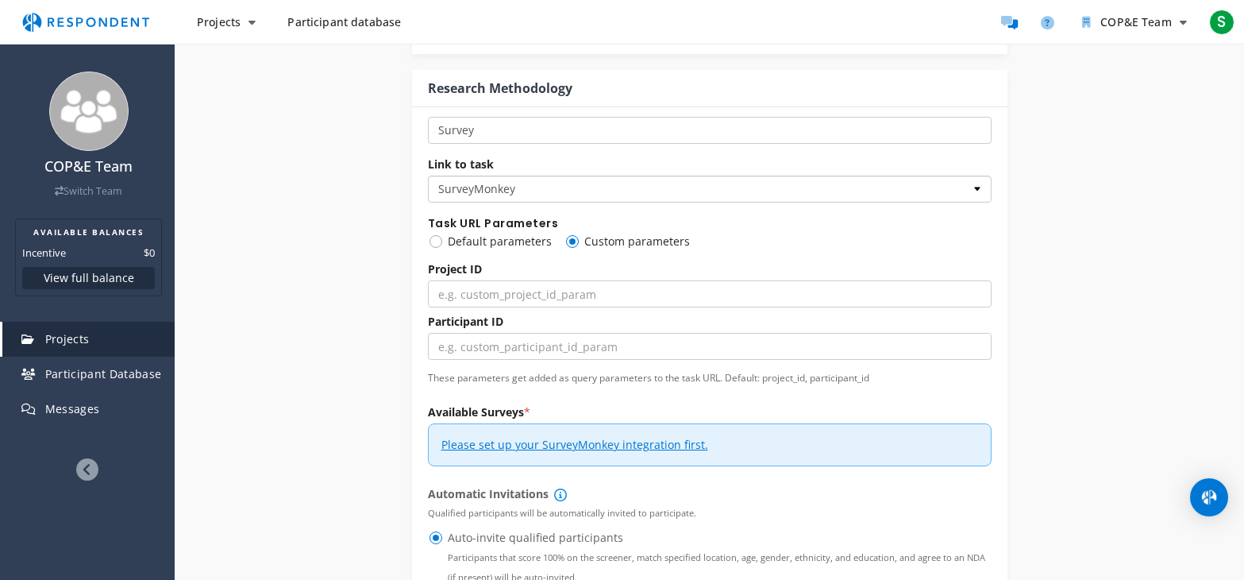
click at [628, 193] on select "Custom URL SurveyMonkey" at bounding box center [710, 188] width 564 height 27
